Goal: Task Accomplishment & Management: Manage account settings

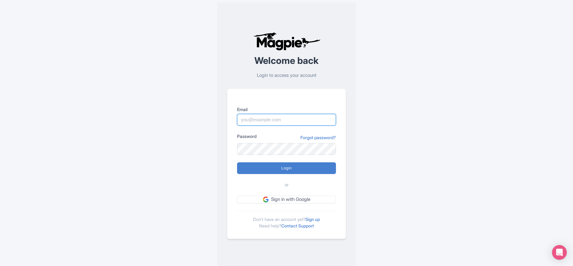
click at [292, 125] on input "Email" at bounding box center [286, 120] width 99 height 12
type input "[PERSON_NAME][EMAIL_ADDRESS][PERSON_NAME][DOMAIN_NAME]"
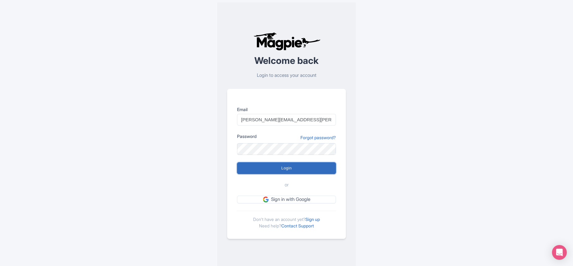
click at [292, 173] on input "Login" at bounding box center [286, 169] width 99 height 12
type input "Logging in..."
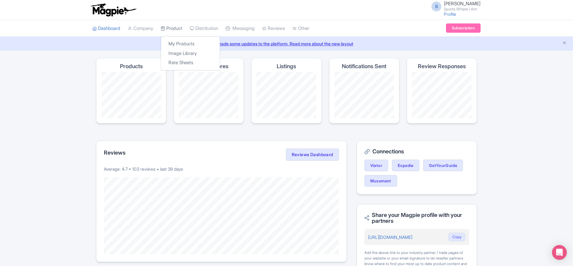
click at [178, 27] on link "Product" at bounding box center [172, 28] width 22 height 17
click at [186, 43] on link "My Products" at bounding box center [190, 44] width 59 height 10
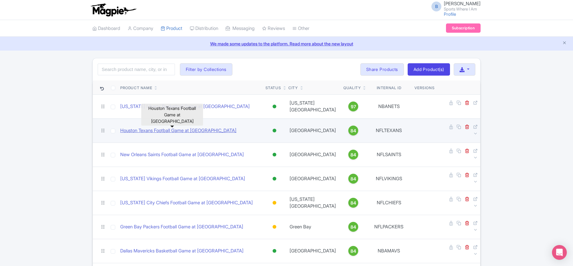
click at [168, 127] on link "Houston Texans Football Game at NRG Stadium" at bounding box center [178, 130] width 116 height 7
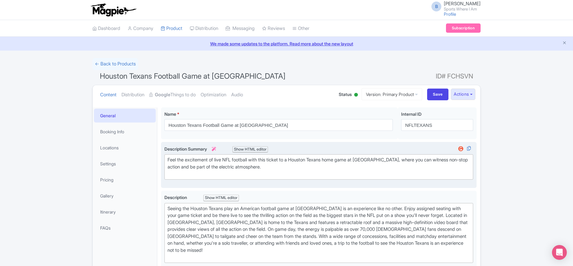
scroll to position [1, 0]
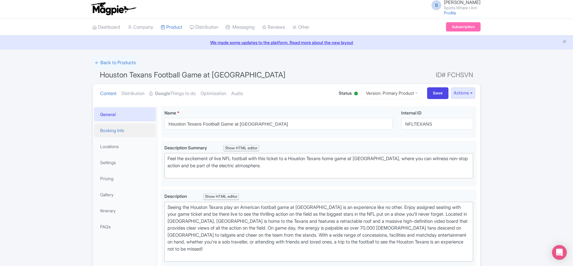
click at [123, 133] on link "Booking Info" at bounding box center [125, 131] width 62 height 14
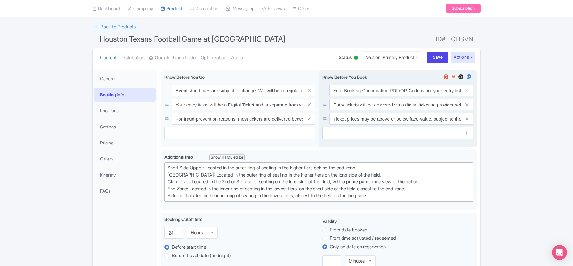
scroll to position [0, 0]
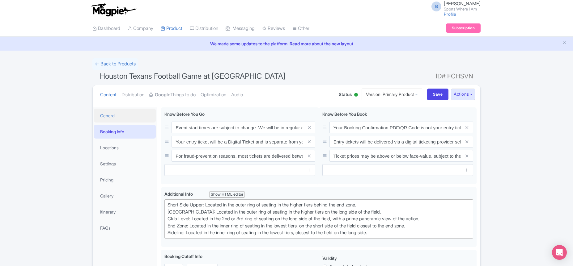
click at [108, 115] on link "General" at bounding box center [125, 116] width 62 height 14
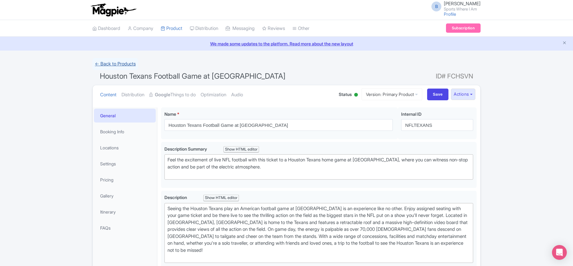
click at [109, 66] on link "← Back to Products" at bounding box center [115, 64] width 46 height 12
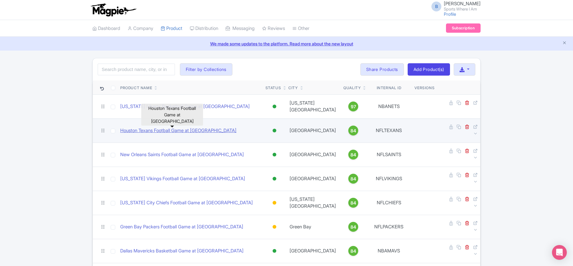
click at [153, 127] on link "Houston Texans Football Game at [GEOGRAPHIC_DATA]" at bounding box center [178, 130] width 116 height 7
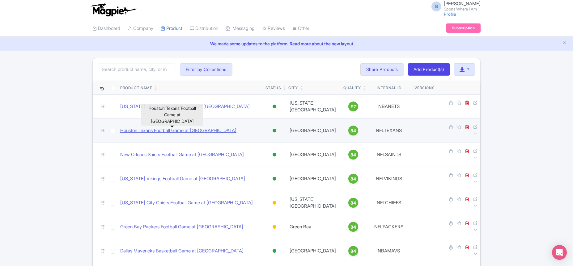
click at [144, 127] on link "Houston Texans Football Game at [GEOGRAPHIC_DATA]" at bounding box center [178, 130] width 116 height 7
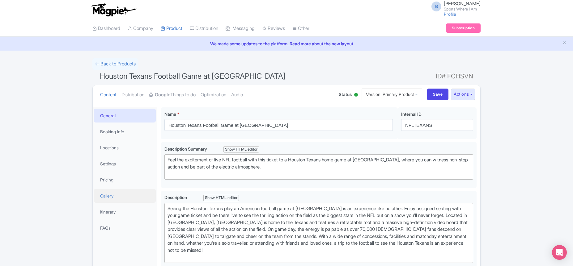
click at [113, 196] on link "Gallery" at bounding box center [125, 196] width 62 height 14
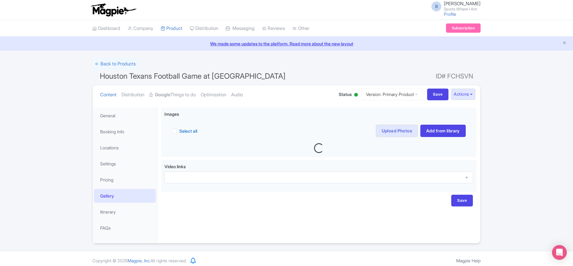
click at [86, 112] on div "← Back to Products Houston Texans Football Game at [GEOGRAPHIC_DATA] ID# FCHSVN…" at bounding box center [286, 151] width 573 height 186
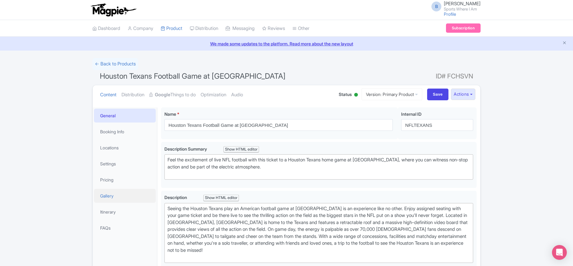
click at [115, 190] on link "Gallery" at bounding box center [125, 196] width 62 height 14
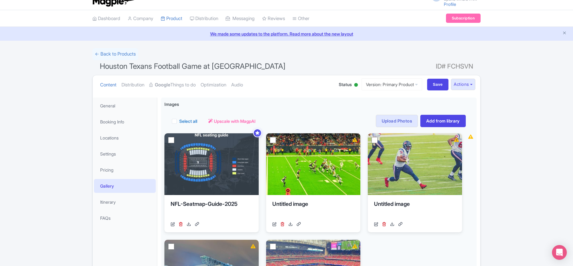
scroll to position [9, 0]
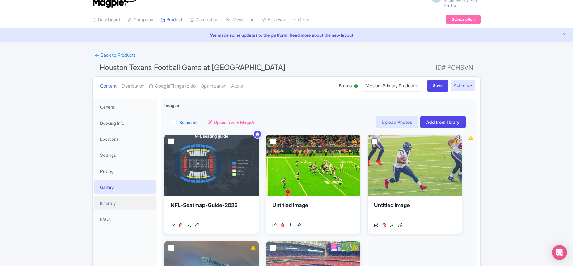
click at [114, 204] on link "Itinerary" at bounding box center [125, 204] width 62 height 14
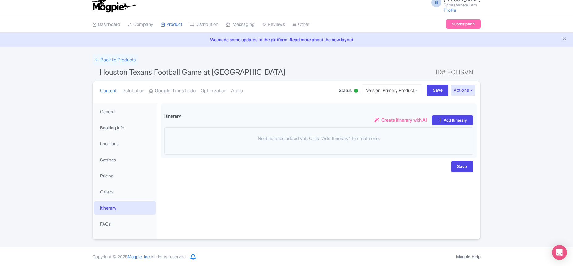
scroll to position [4, 0]
click at [118, 220] on link "FAQs" at bounding box center [125, 224] width 62 height 14
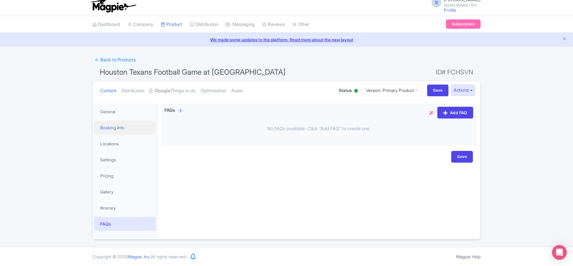
click at [104, 133] on link "Booking Info" at bounding box center [125, 128] width 62 height 14
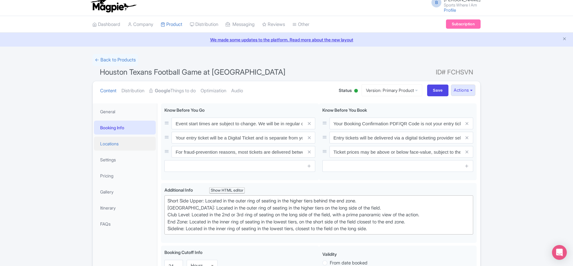
click at [112, 144] on link "Locations" at bounding box center [125, 144] width 62 height 14
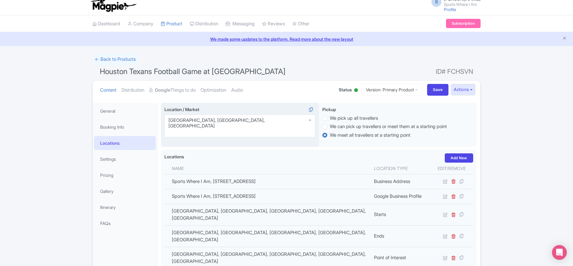
scroll to position [0, 0]
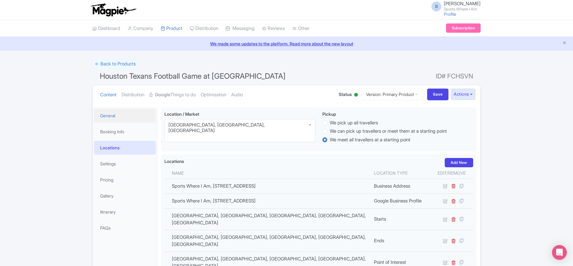
click at [130, 116] on link "General" at bounding box center [125, 116] width 62 height 14
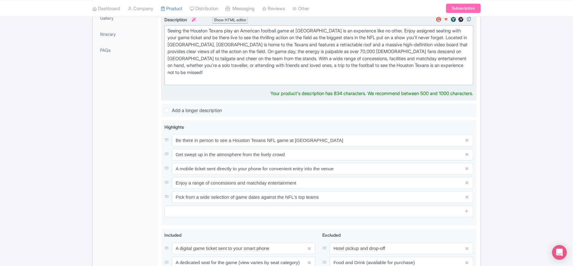
scroll to position [138, 0]
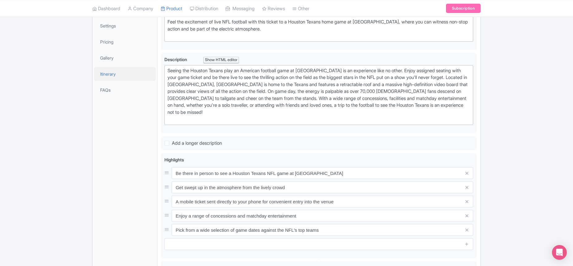
click at [114, 75] on link "Itinerary" at bounding box center [125, 74] width 62 height 14
drag, startPoint x: 108, startPoint y: 56, endPoint x: 109, endPoint y: 43, distance: 13.7
click at [108, 56] on link "Gallery" at bounding box center [125, 58] width 62 height 14
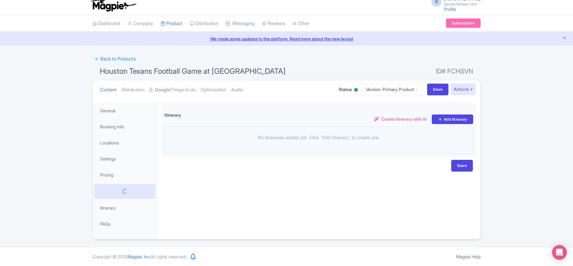
scroll to position [5, 0]
click at [109, 41] on link "We made some updates to the platform. Read more about the new layout" at bounding box center [286, 39] width 565 height 6
